Goal: Information Seeking & Learning: Learn about a topic

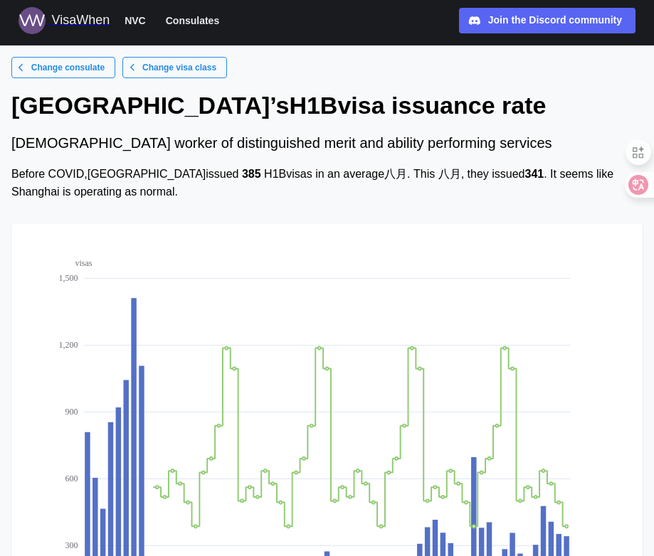
scroll to position [265, 0]
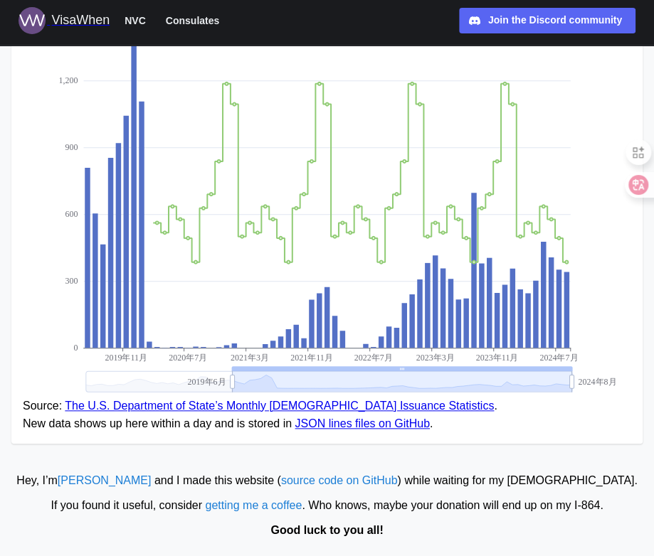
drag, startPoint x: 572, startPoint y: 379, endPoint x: 602, endPoint y: 383, distance: 30.2
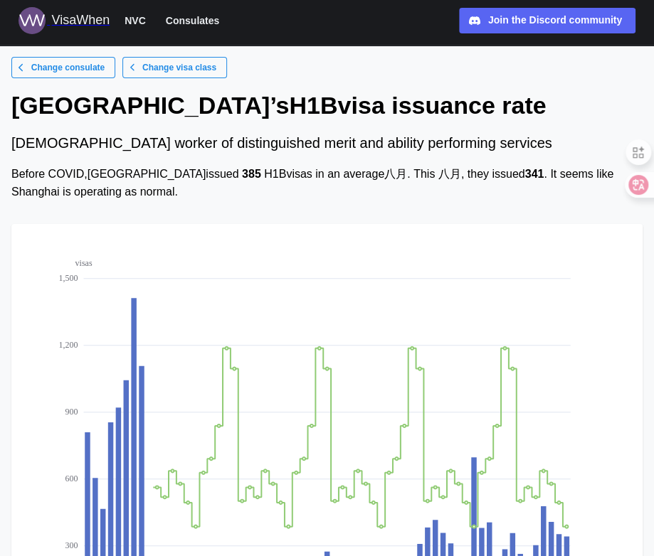
scroll to position [213, 0]
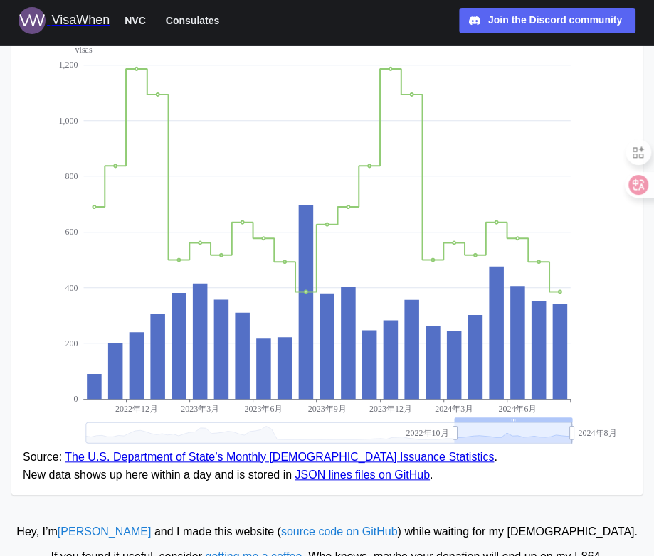
drag, startPoint x: 233, startPoint y: 435, endPoint x: 465, endPoint y: 439, distance: 232.6
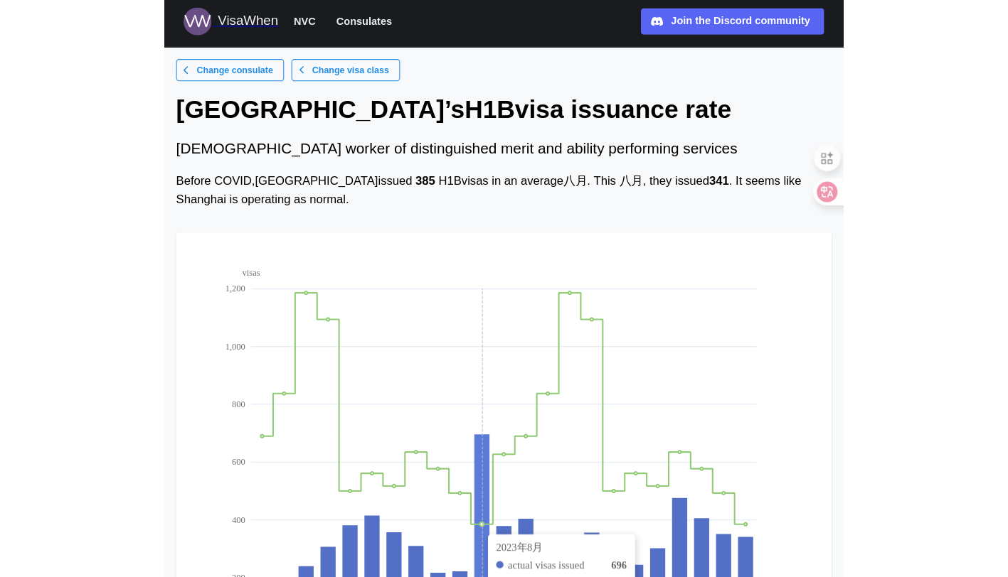
scroll to position [0, 0]
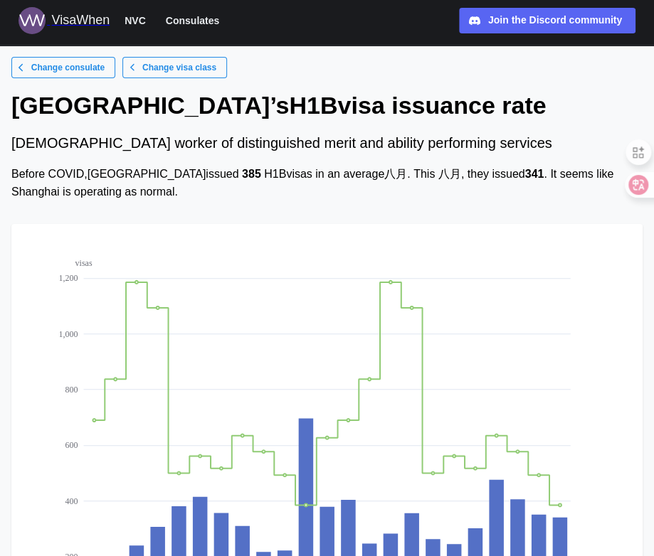
click at [179, 68] on span "Change visa class" at bounding box center [179, 68] width 74 height 20
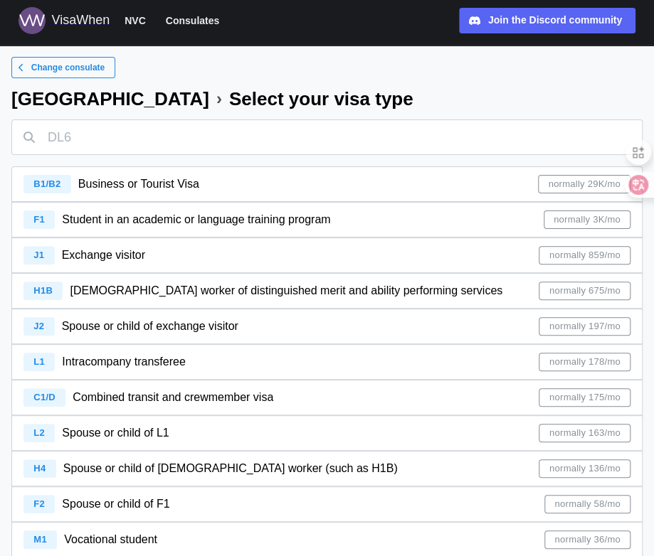
click at [120, 286] on span "[DEMOGRAPHIC_DATA] worker of distinguished merit and ability performing services" at bounding box center [286, 290] width 432 height 12
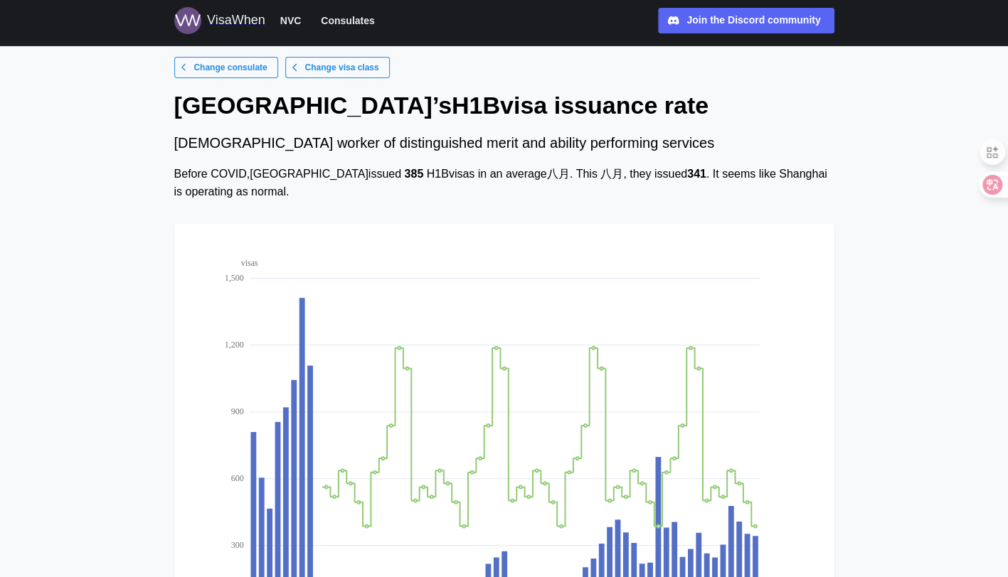
click at [250, 16] on div "VisaWhen" at bounding box center [236, 21] width 58 height 20
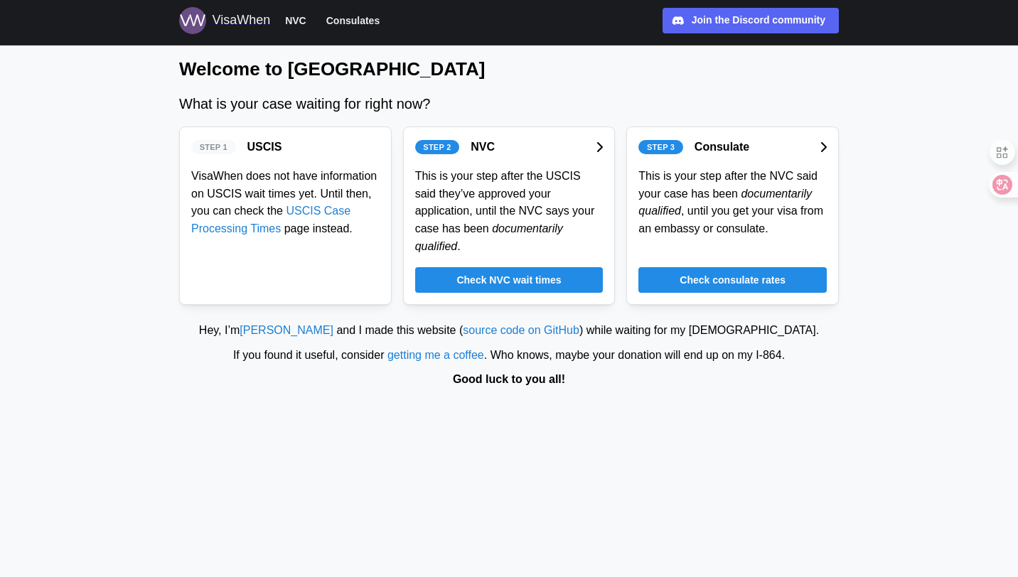
click at [653, 142] on icon at bounding box center [823, 147] width 7 height 11
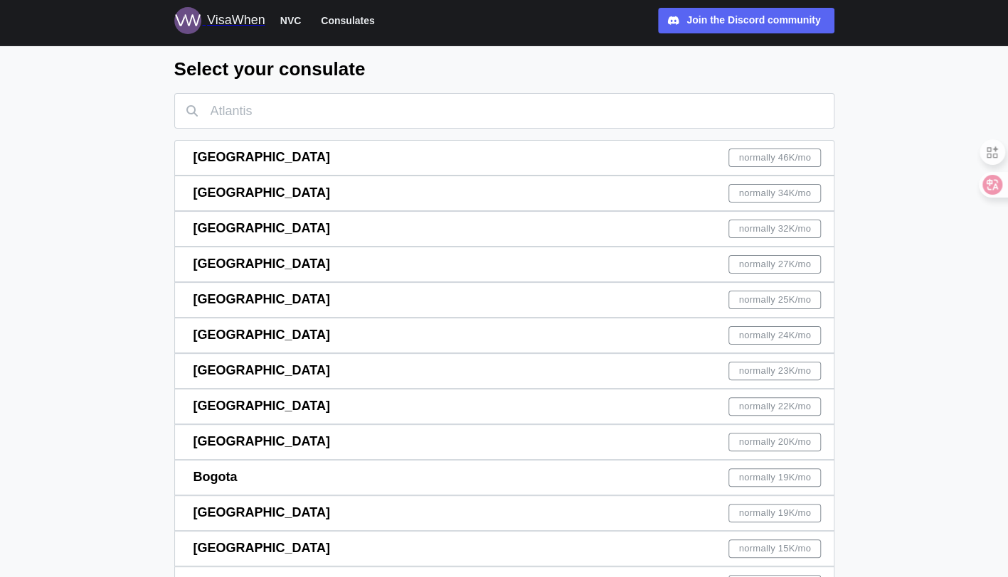
click at [326, 194] on div "Shanghai normally 34K /mo" at bounding box center [507, 193] width 628 height 34
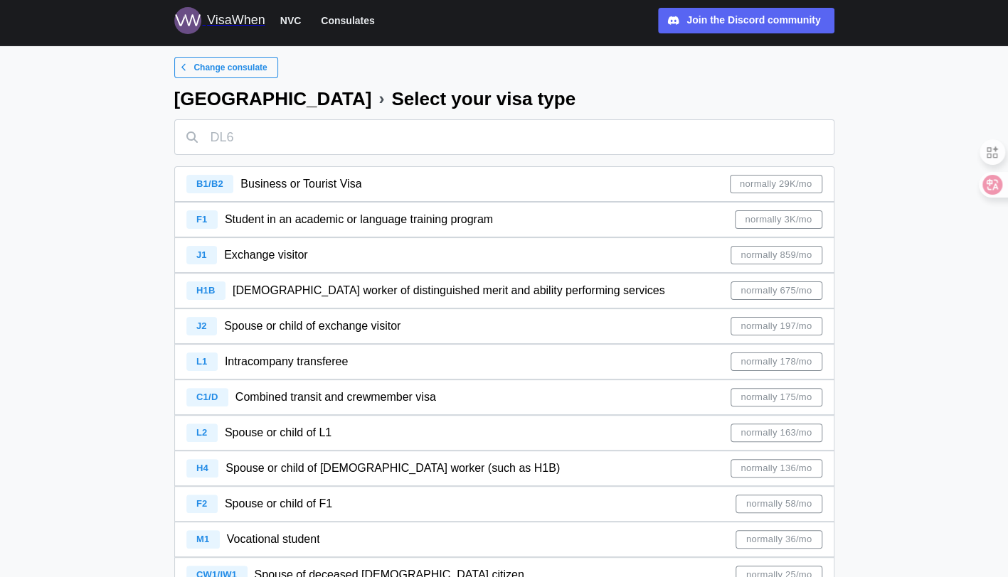
click at [279, 289] on span "[DEMOGRAPHIC_DATA] worker of distinguished merit and ability performing services" at bounding box center [449, 290] width 432 height 12
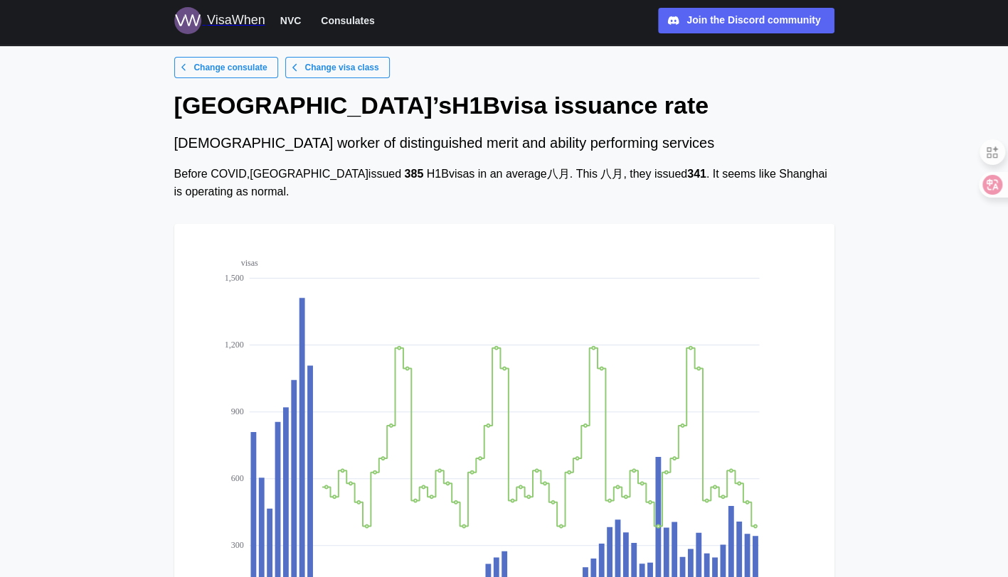
click at [242, 17] on div "VisaWhen" at bounding box center [236, 21] width 58 height 20
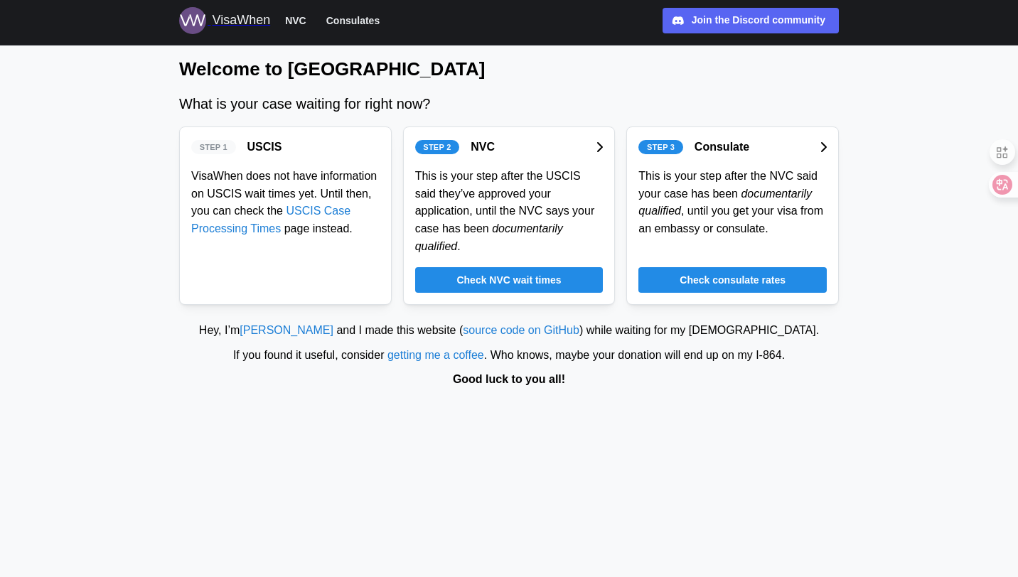
click at [262, 145] on div "USCIS" at bounding box center [264, 148] width 35 height 18
click at [450, 146] on div "Step 2" at bounding box center [437, 147] width 45 height 14
click at [299, 17] on span "NVC" at bounding box center [295, 20] width 21 height 17
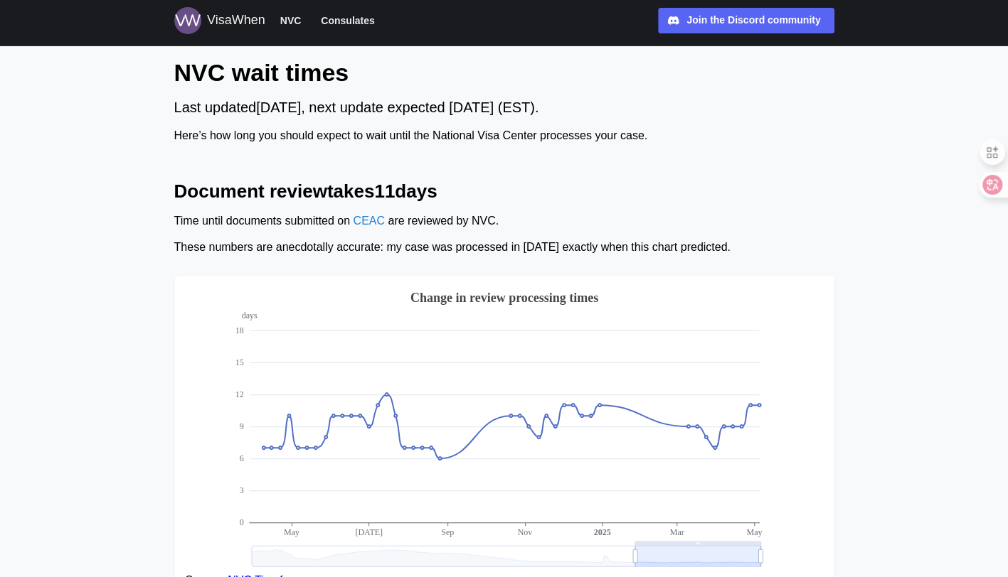
click at [354, 23] on span "Consulates" at bounding box center [347, 20] width 53 height 17
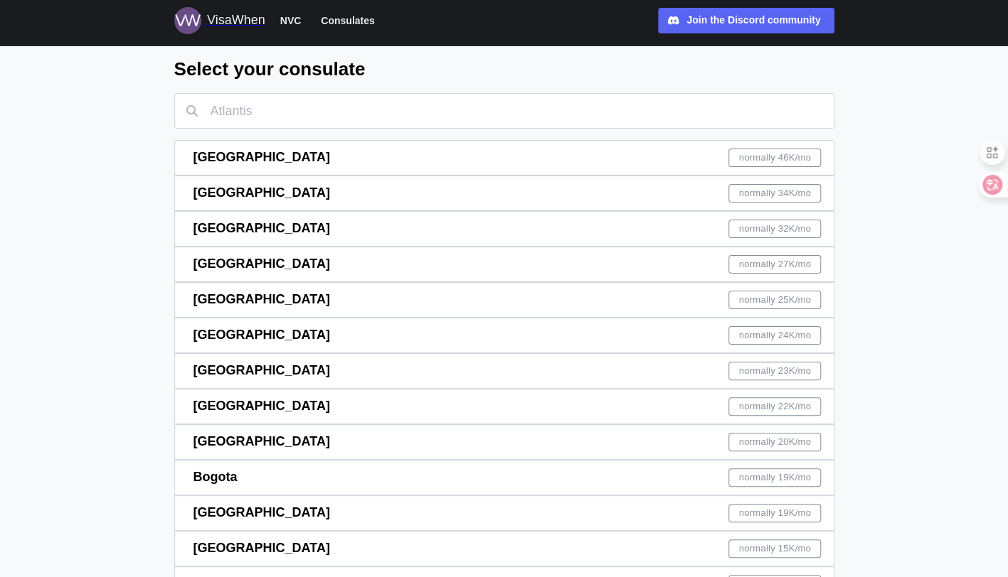
click at [230, 191] on span "[GEOGRAPHIC_DATA]" at bounding box center [261, 193] width 137 height 14
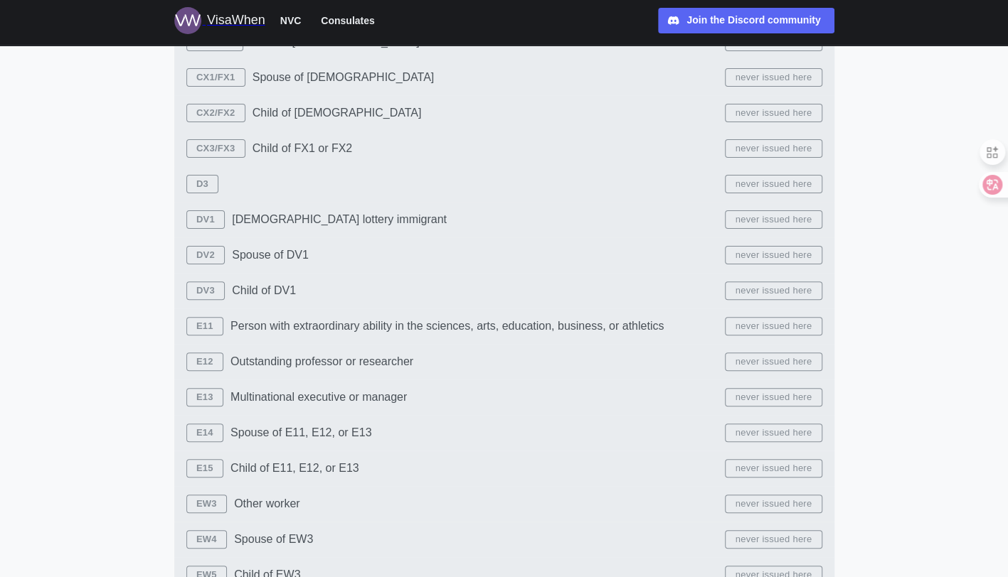
scroll to position [3200, 0]
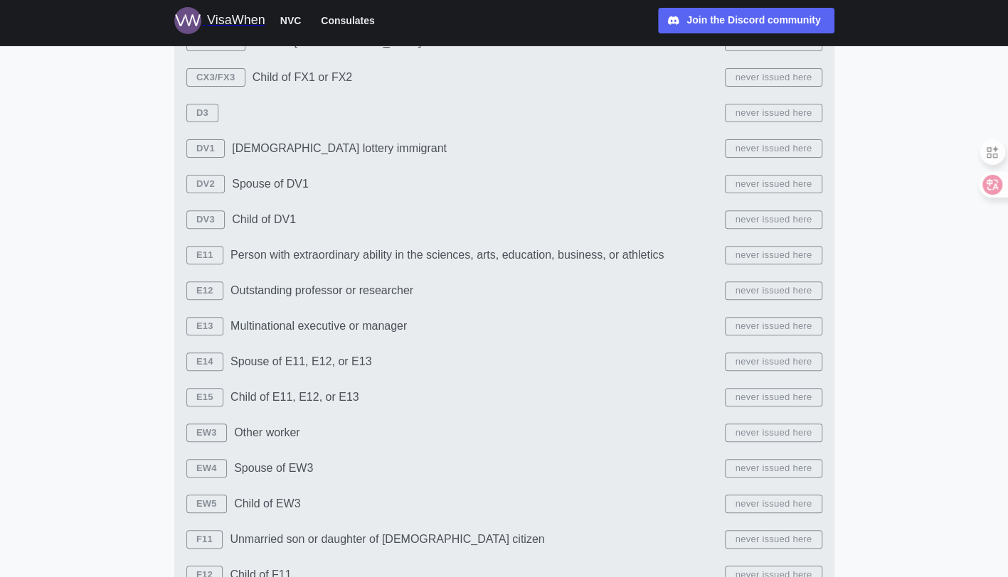
click at [653, 255] on div "B1/B2 Business or Tourist Visa normally 29K/mo F1 Student in an academic or lan…" at bounding box center [504, 77] width 660 height 6222
click at [201, 257] on div "B1/B2 Business or Tourist Visa normally 29K/mo F1 Student in an academic or lan…" at bounding box center [504, 77] width 660 height 6222
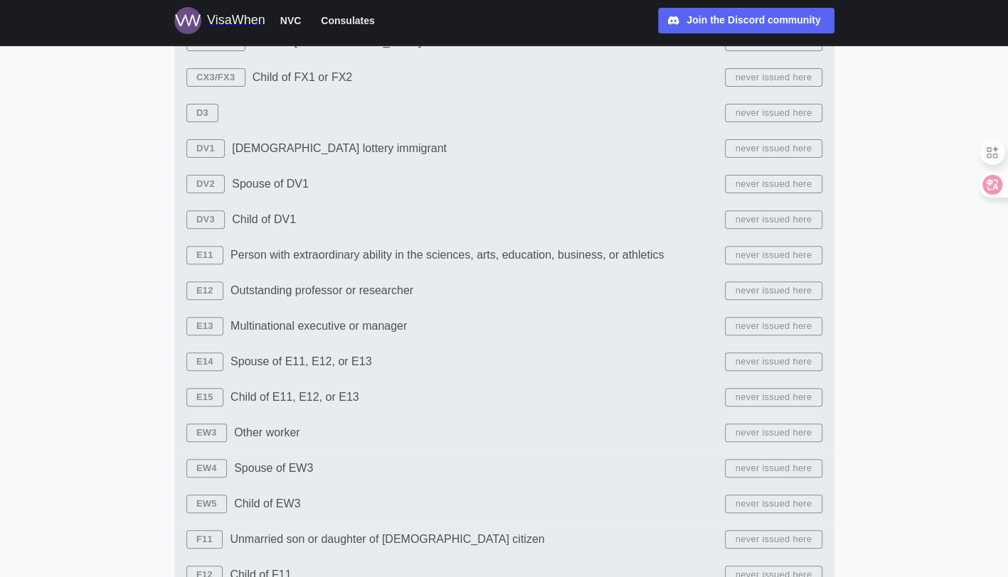
click at [201, 257] on div "B1/B2 Business or Tourist Visa normally 29K/mo F1 Student in an academic or lan…" at bounding box center [504, 77] width 660 height 6222
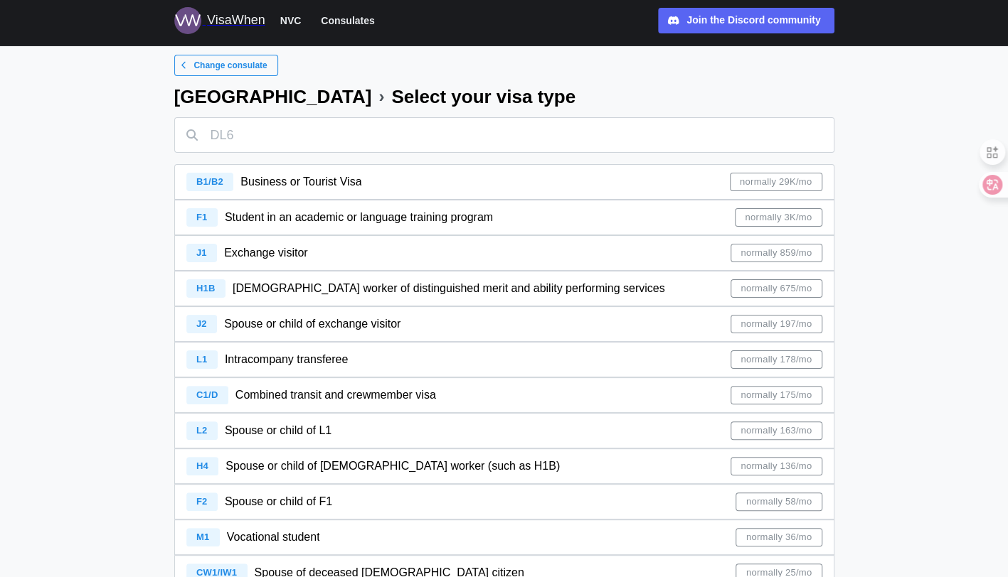
scroll to position [0, 0]
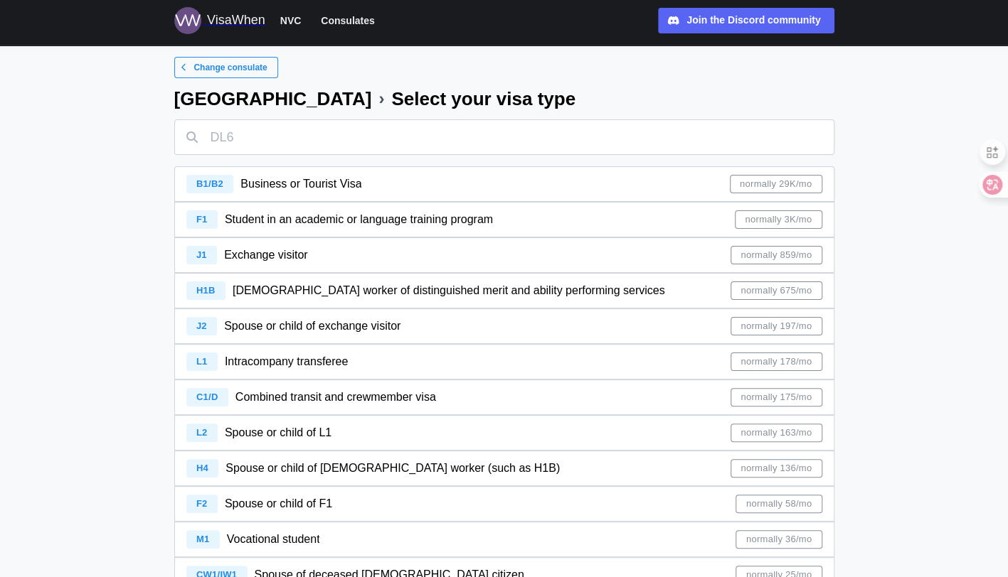
click at [287, 294] on span "[DEMOGRAPHIC_DATA] worker of distinguished merit and ability performing services" at bounding box center [449, 290] width 432 height 12
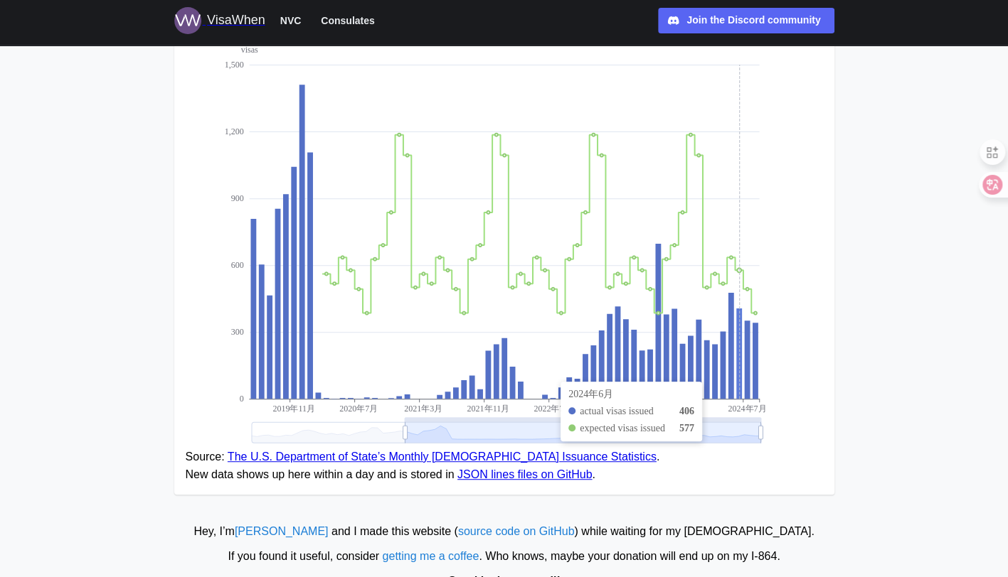
scroll to position [243, 0]
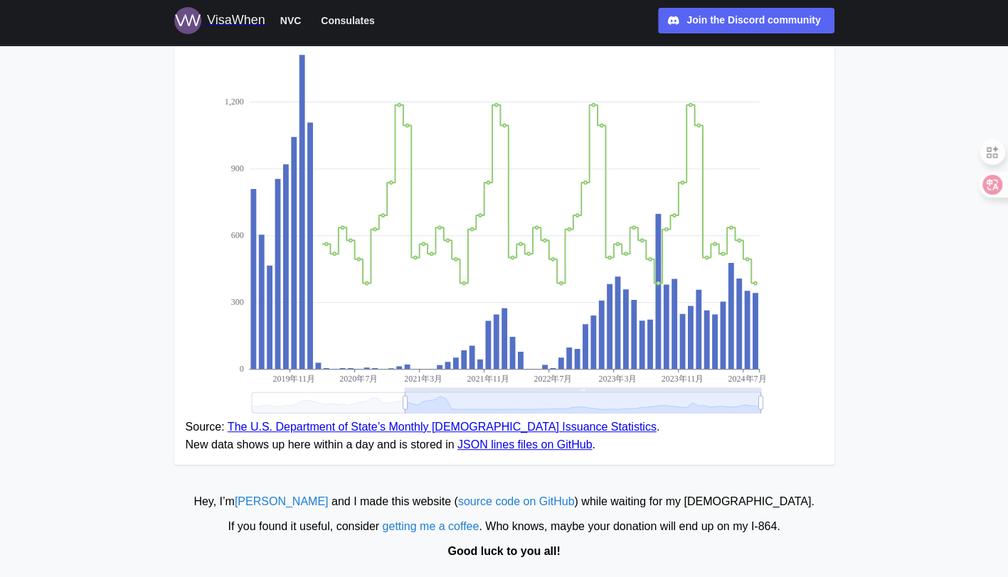
click at [471, 448] on link "JSON lines files on GitHub" at bounding box center [524, 445] width 134 height 12
